Goal: Information Seeking & Learning: Learn about a topic

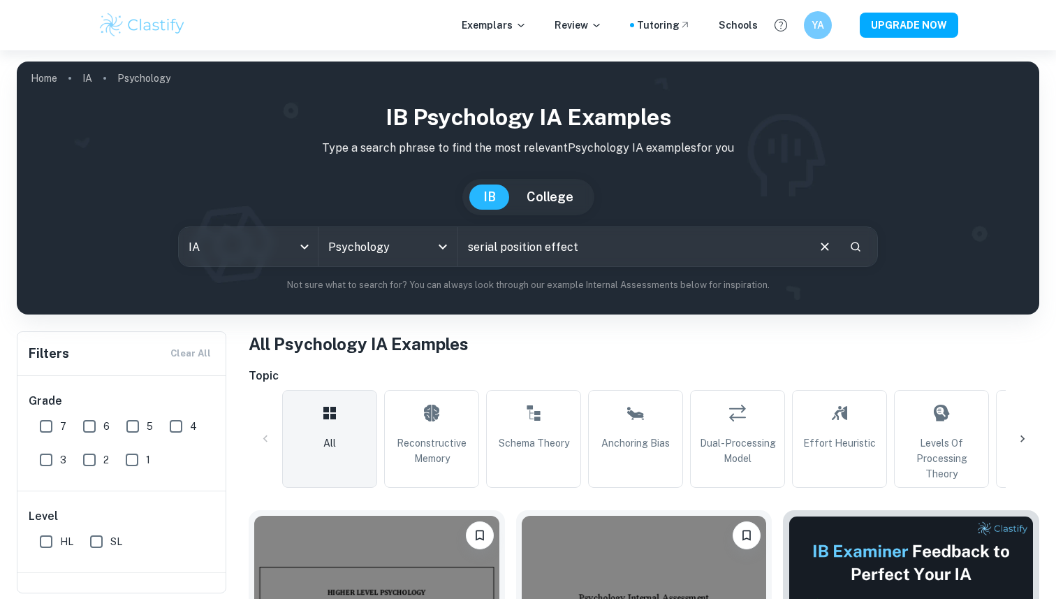
type input "serial position effect"
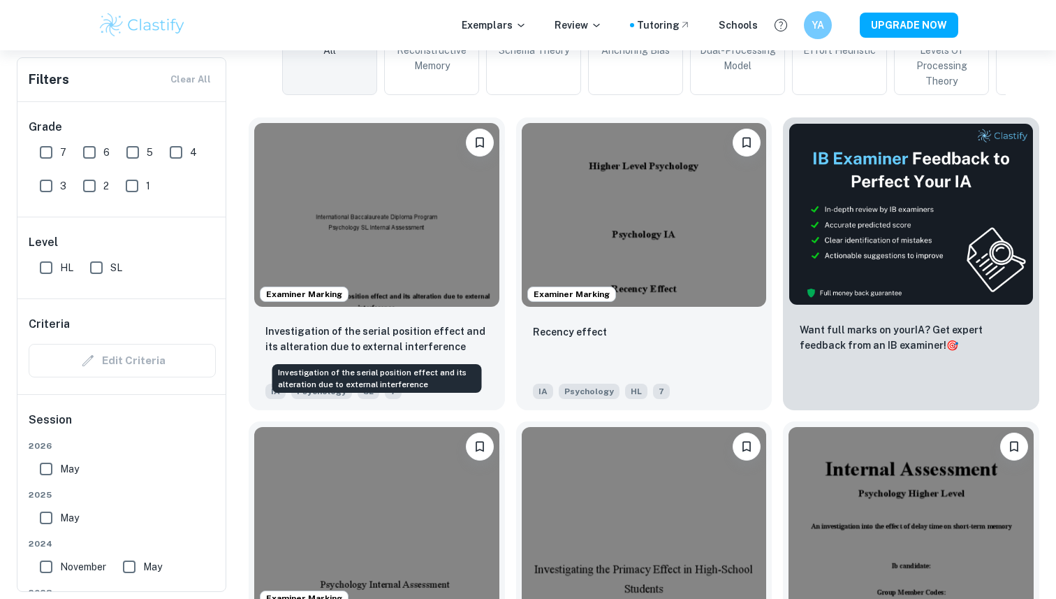
scroll to position [394, 0]
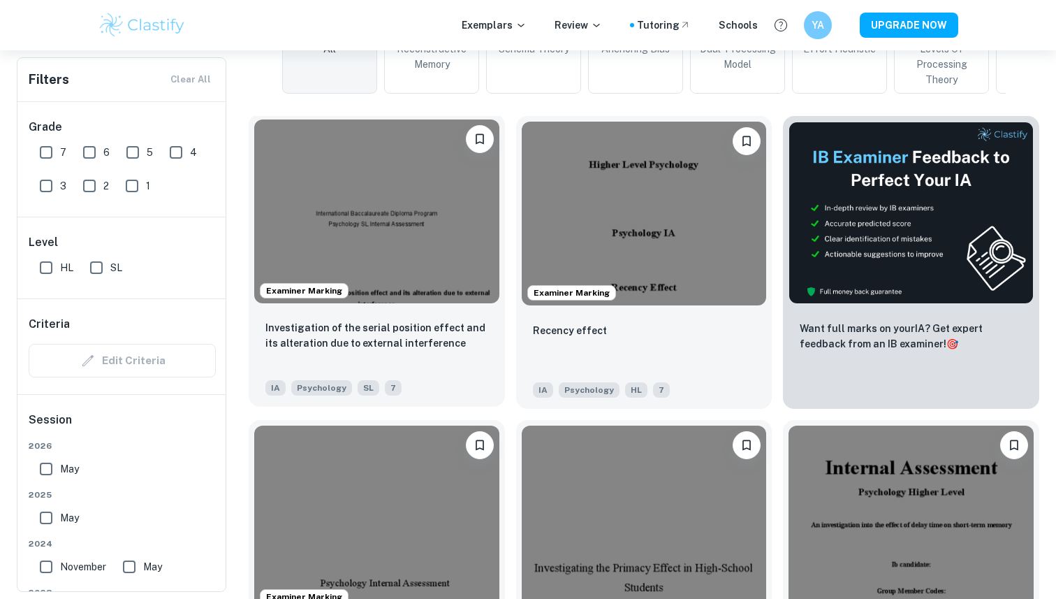
click at [412, 212] on img at bounding box center [376, 211] width 245 height 184
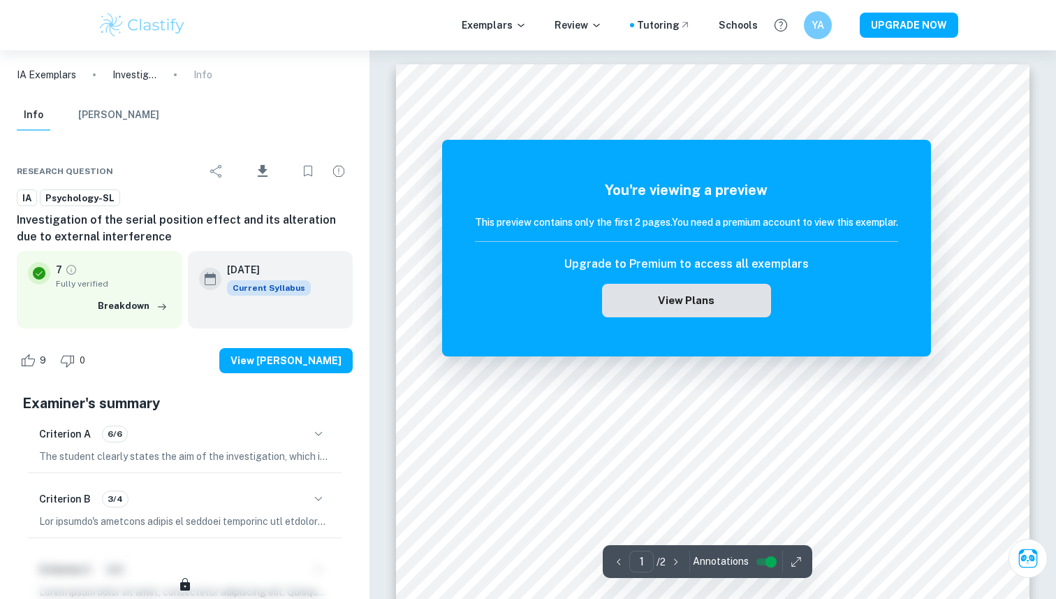
click at [660, 293] on button "View Plans" at bounding box center [686, 301] width 169 height 34
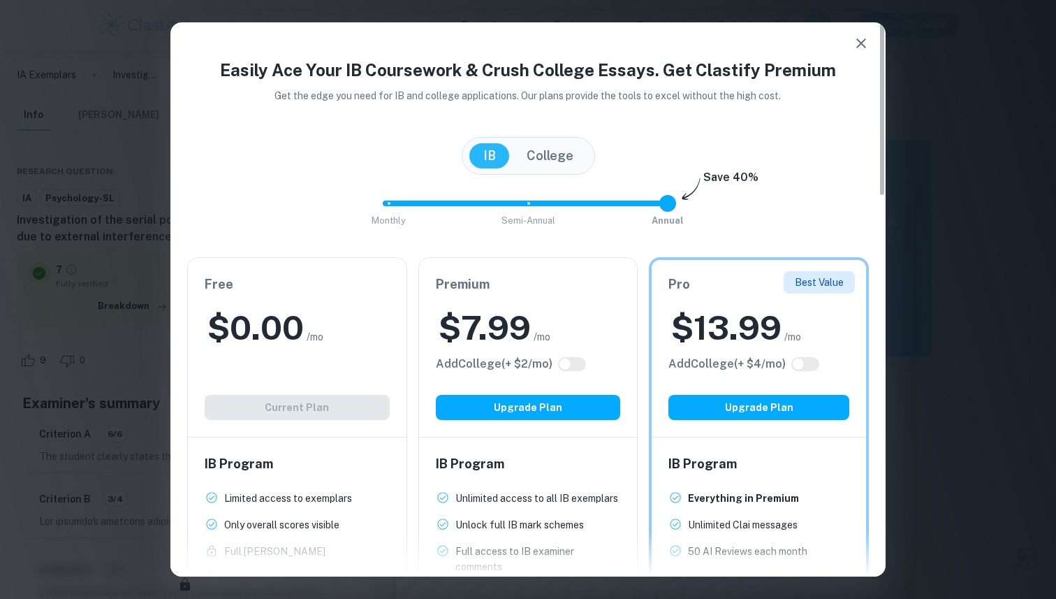
click at [335, 339] on div "$ 0.00 /mo" at bounding box center [297, 327] width 185 height 45
click at [263, 401] on div "Free $ 0.00 /mo Add College (+ $ 2 /mo) Current Plan" at bounding box center [297, 347] width 219 height 179
click at [859, 43] on icon "button" at bounding box center [861, 43] width 17 height 17
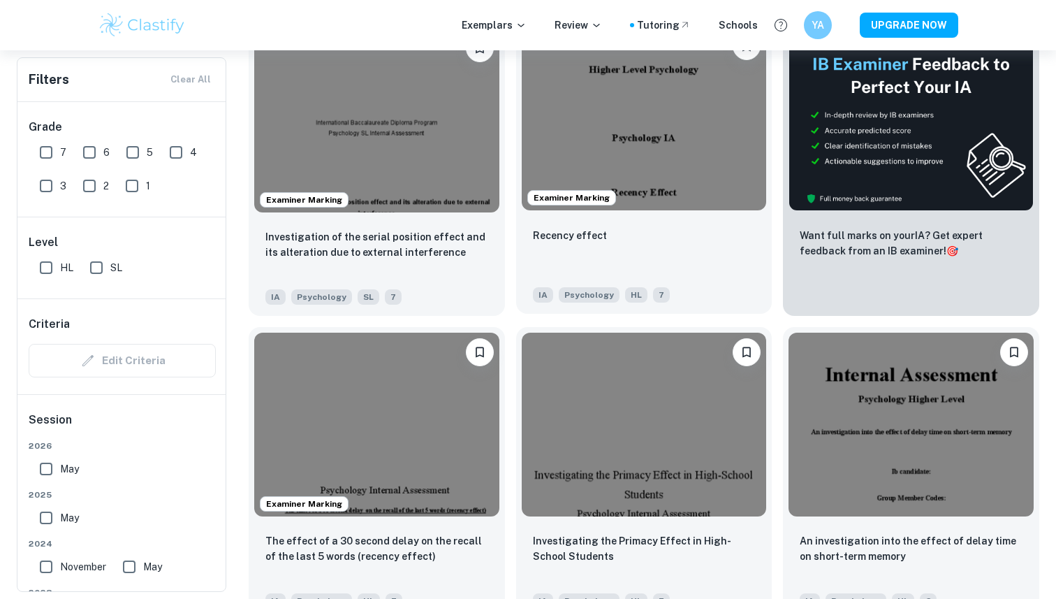
scroll to position [488, 0]
click at [634, 164] on img at bounding box center [644, 118] width 245 height 184
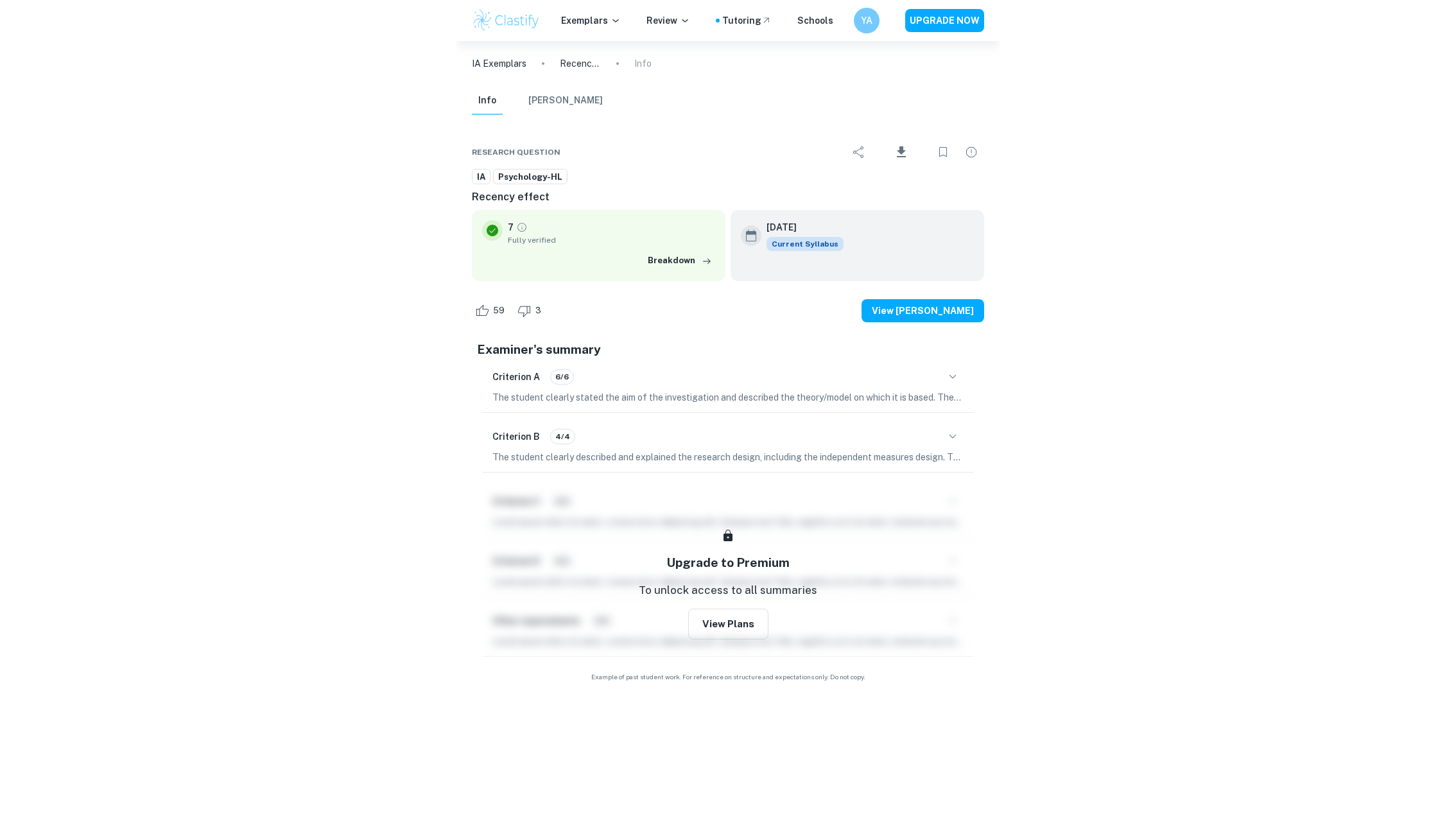
scroll to position [3512, 0]
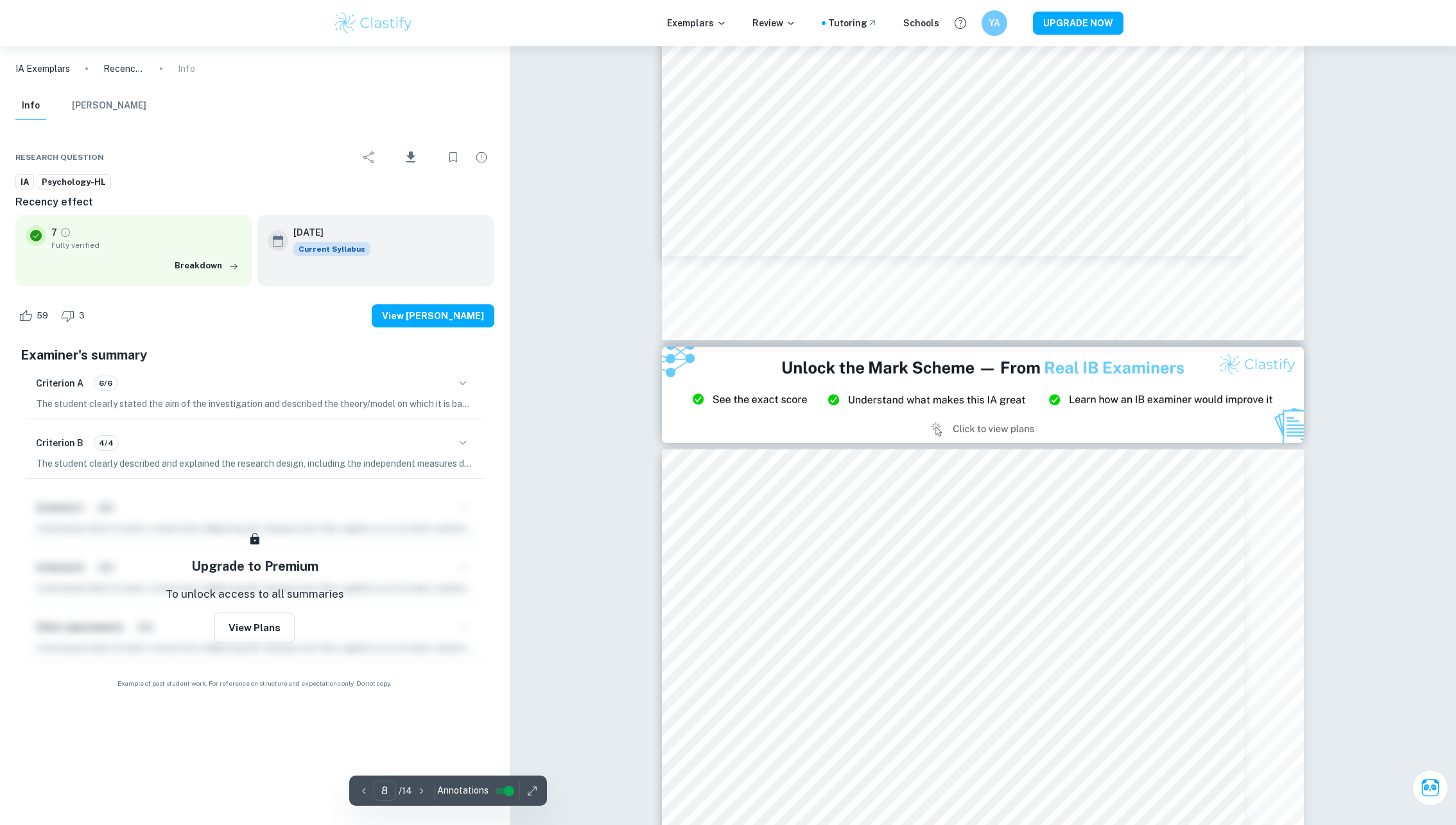
type input "9"
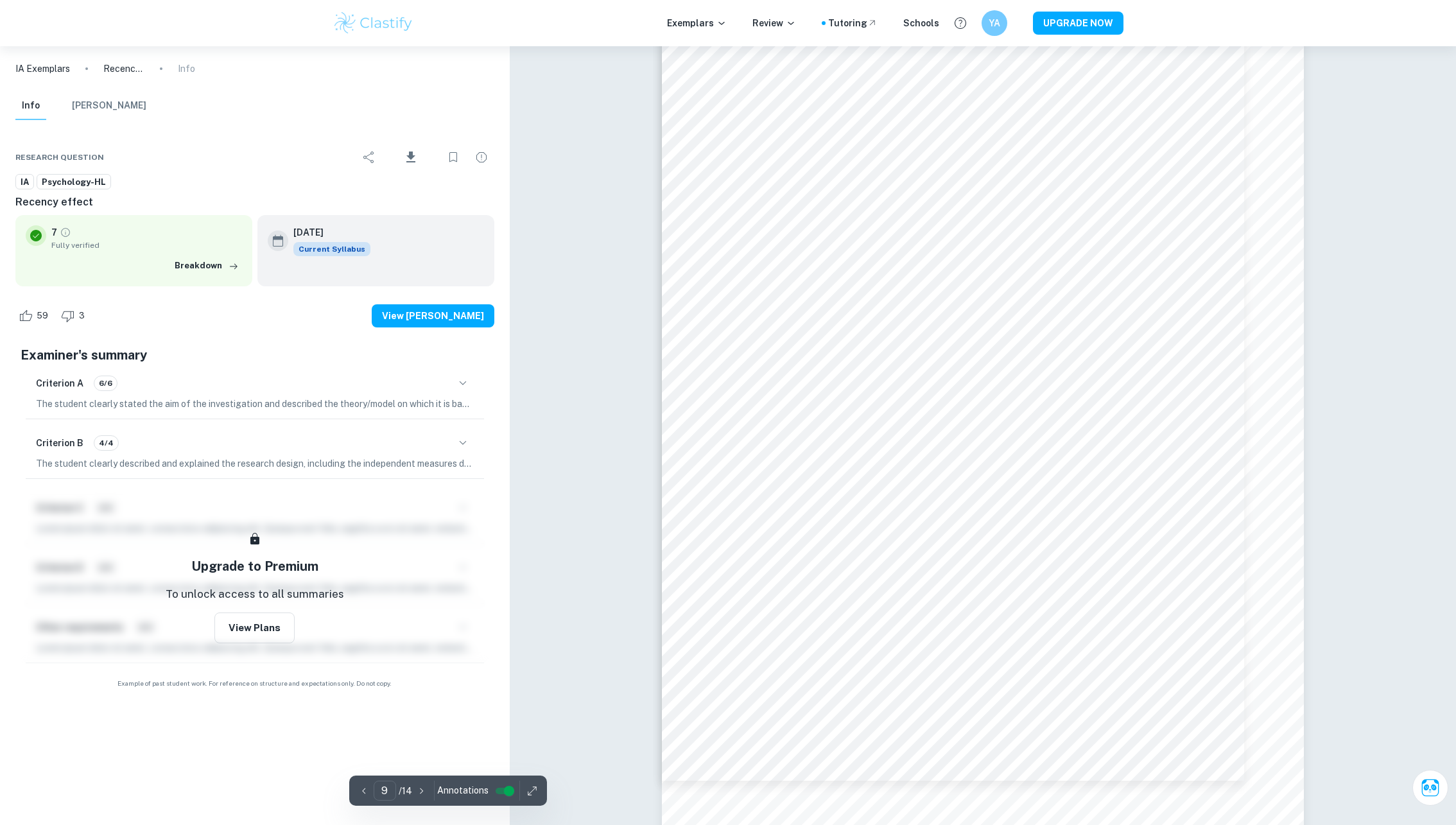
scroll to position [7827, 0]
